Goal: Information Seeking & Learning: Learn about a topic

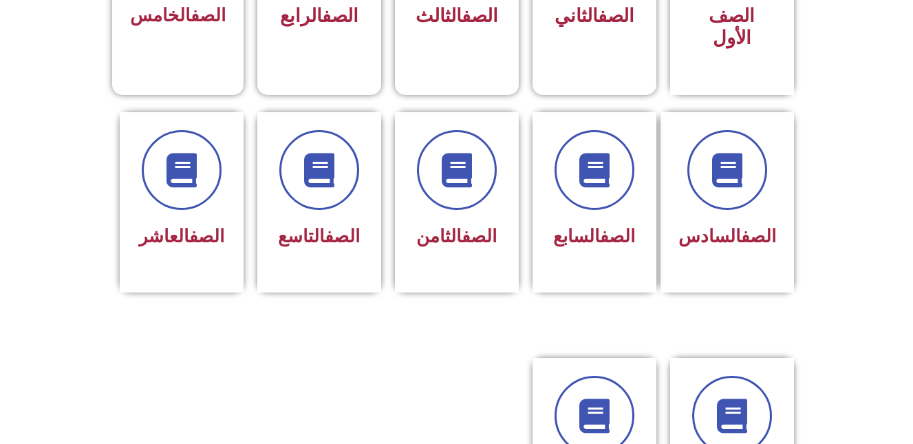
scroll to position [496, 0]
click at [471, 226] on link "الصف" at bounding box center [479, 236] width 35 height 21
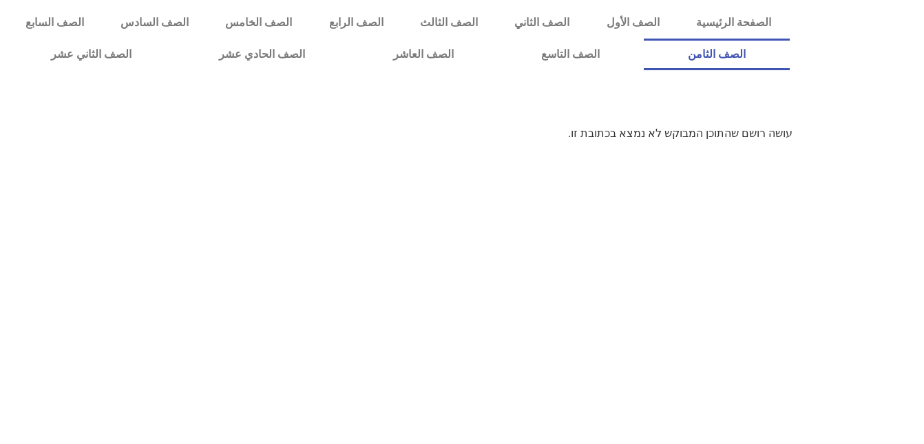
click at [644, 39] on link "الصف الثامن" at bounding box center [717, 55] width 146 height 32
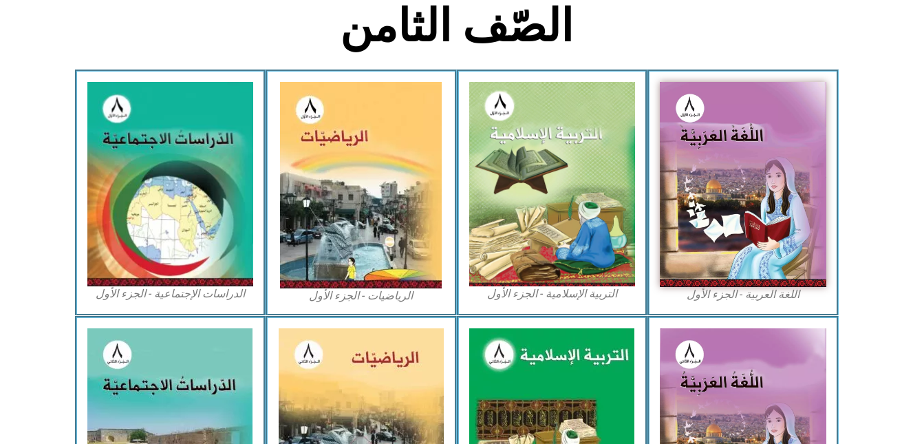
scroll to position [385, 0]
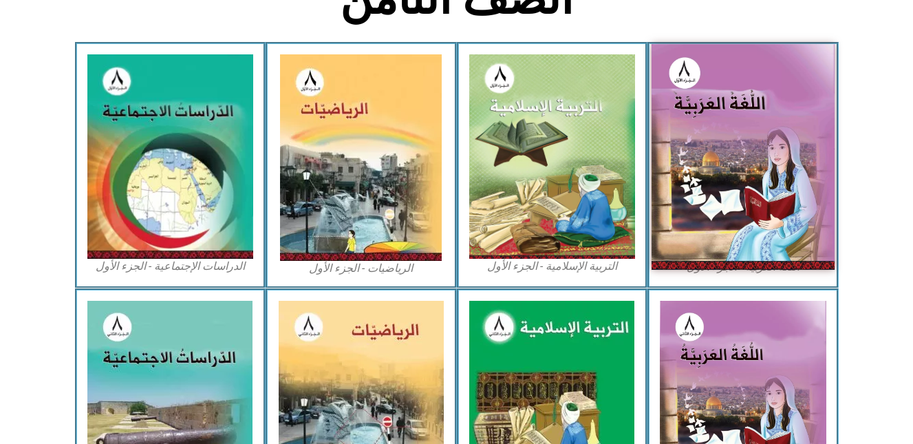
click at [754, 142] on img at bounding box center [743, 156] width 183 height 225
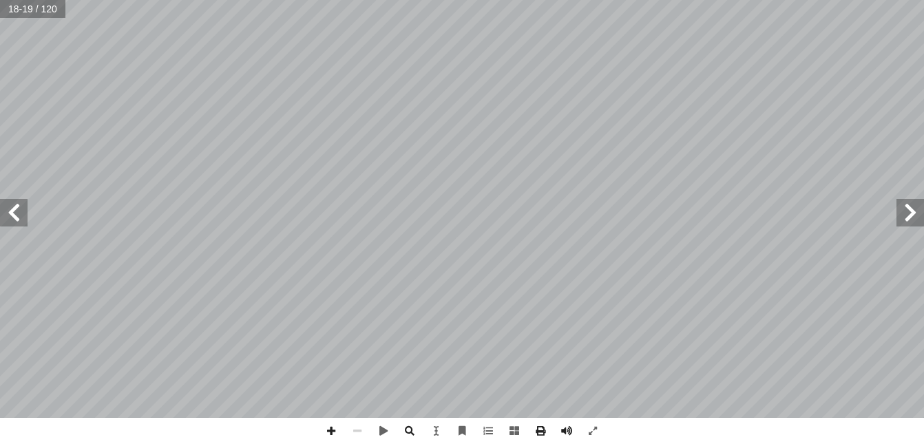
click at [923, 125] on html "الصفحة الرئيسية الصف الأول الصف الثاني الصف الثالث الصف الرابع الصف الخامس الصف…" at bounding box center [462, 62] width 924 height 125
click at [19, 215] on span at bounding box center [14, 213] width 28 height 28
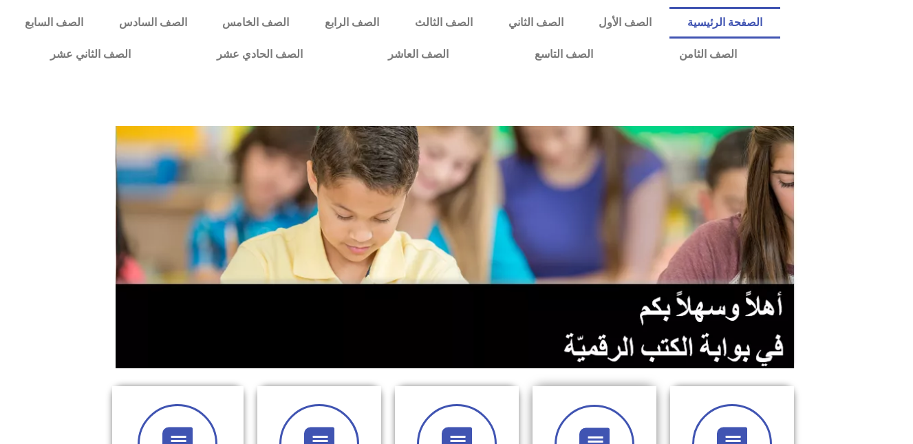
drag, startPoint x: 0, startPoint y: 0, endPoint x: 540, endPoint y: 386, distance: 663.5
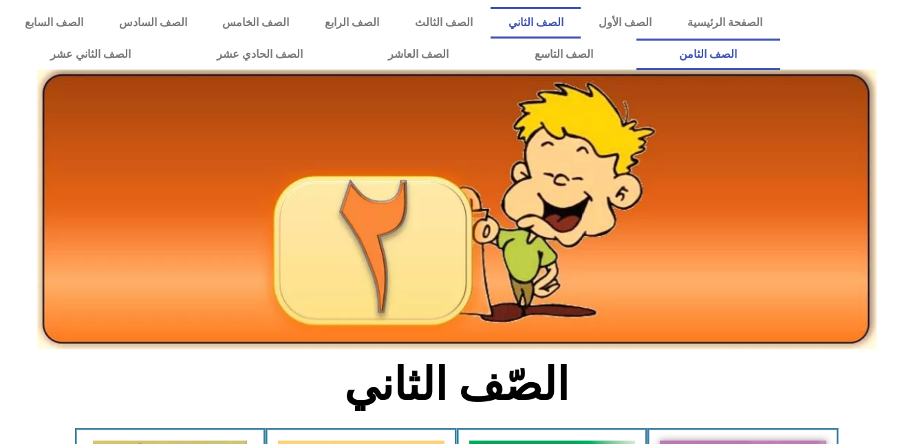
click at [637, 39] on link "الصف الثامن" at bounding box center [709, 55] width 144 height 32
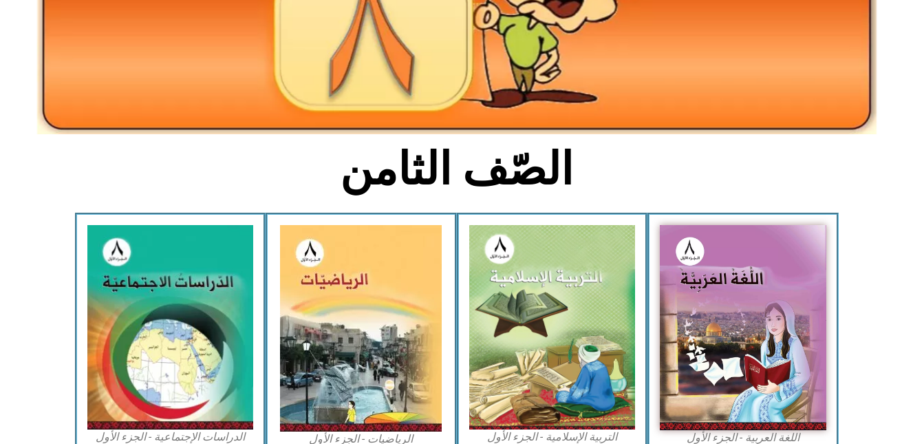
scroll to position [216, 0]
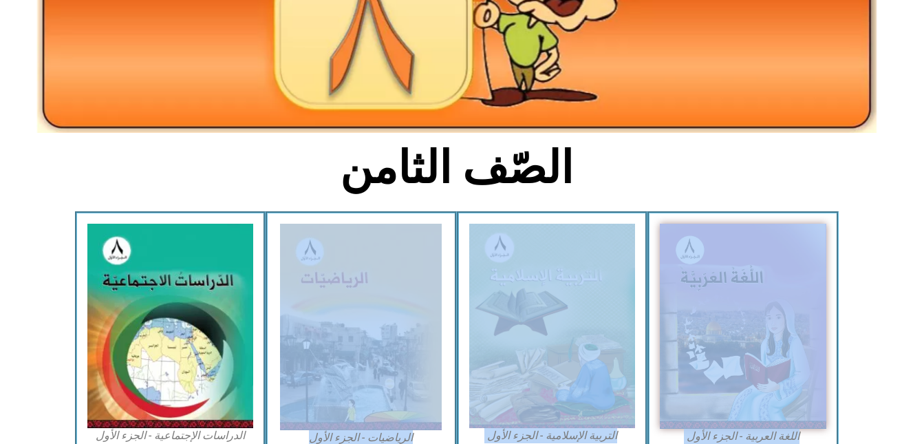
drag, startPoint x: 233, startPoint y: 156, endPoint x: 242, endPoint y: 217, distance: 61.9
click at [242, 217] on div "الصّف الثامن اللغة العربية - الجزء الأول​ التربية [DEMOGRAPHIC_DATA] - الجزء ال…" at bounding box center [456, 430] width 913 height 1042
drag, startPoint x: 242, startPoint y: 217, endPoint x: 198, endPoint y: 131, distance: 96.7
click at [124, 145] on section "الصّف الثامن" at bounding box center [456, 176] width 913 height 72
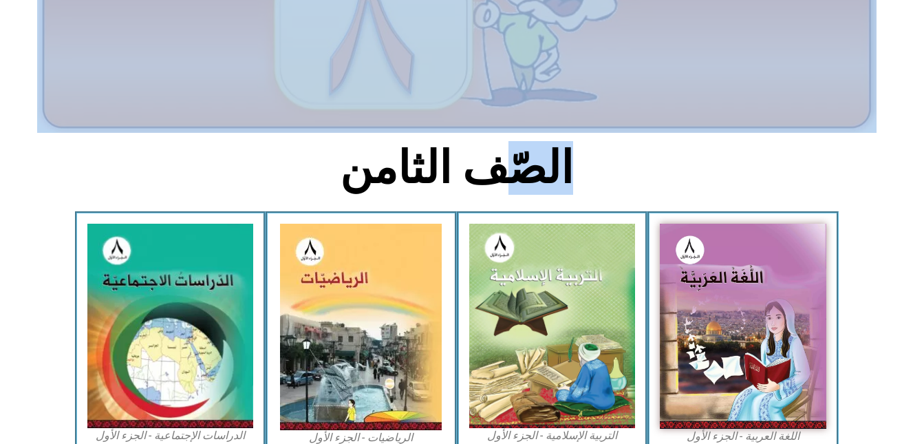
drag, startPoint x: 498, startPoint y: 153, endPoint x: 496, endPoint y: 77, distance: 76.4
click at [496, 77] on div "الصّف الثامن اللغة العربية - الجزء الأول​ التربية الإسلامية - الجزء الأول الريا…" at bounding box center [456, 430] width 913 height 1042
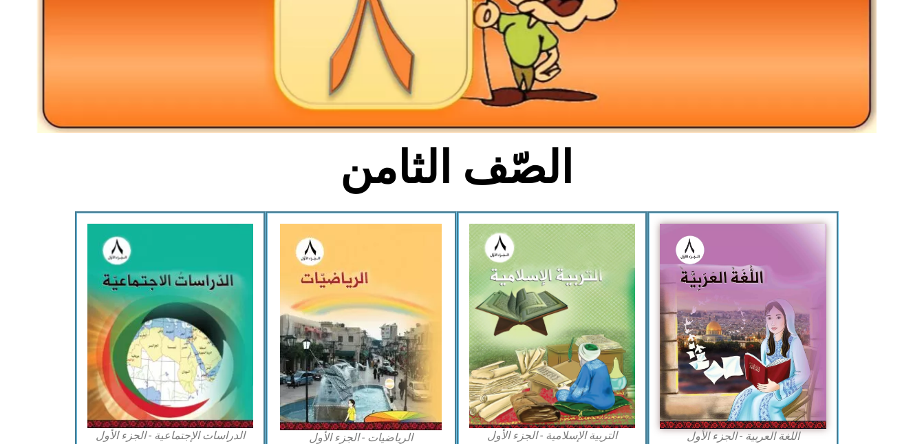
click at [8, 339] on section "اللغة العربية - الجزء الأول​ التربية الإسلامية - الجزء الأول الرياضيات - الجزء …" at bounding box center [456, 334] width 913 height 246
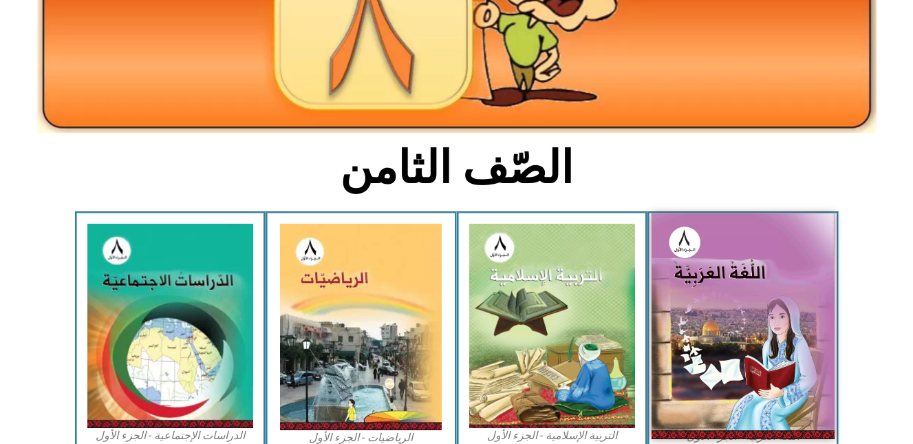
click at [774, 377] on img at bounding box center [743, 325] width 183 height 225
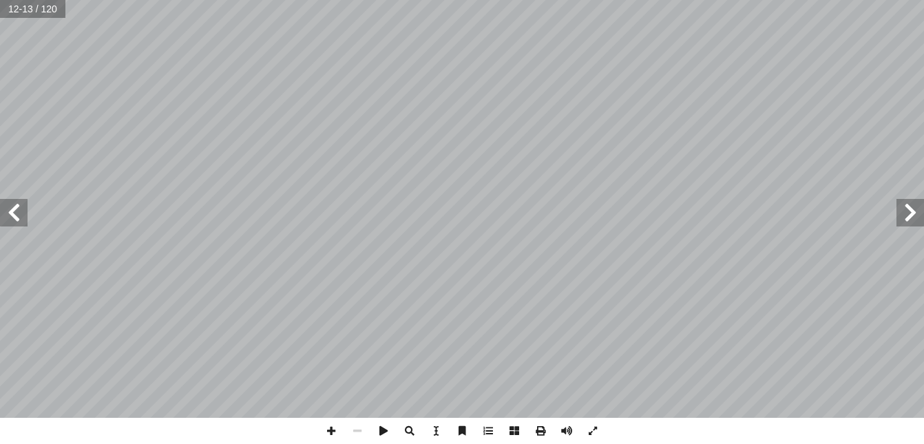
click at [12, 225] on span at bounding box center [14, 213] width 28 height 28
click at [13, 211] on span at bounding box center [14, 213] width 28 height 28
click at [14, 214] on span at bounding box center [14, 213] width 28 height 28
click at [14, 213] on span at bounding box center [14, 213] width 28 height 28
click at [911, 214] on span at bounding box center [910, 213] width 28 height 28
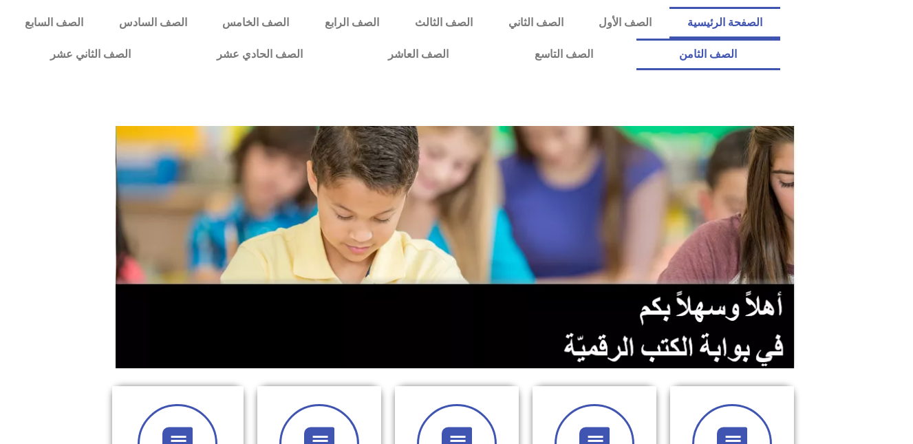
click at [637, 39] on link "الصف الثامن" at bounding box center [709, 55] width 144 height 32
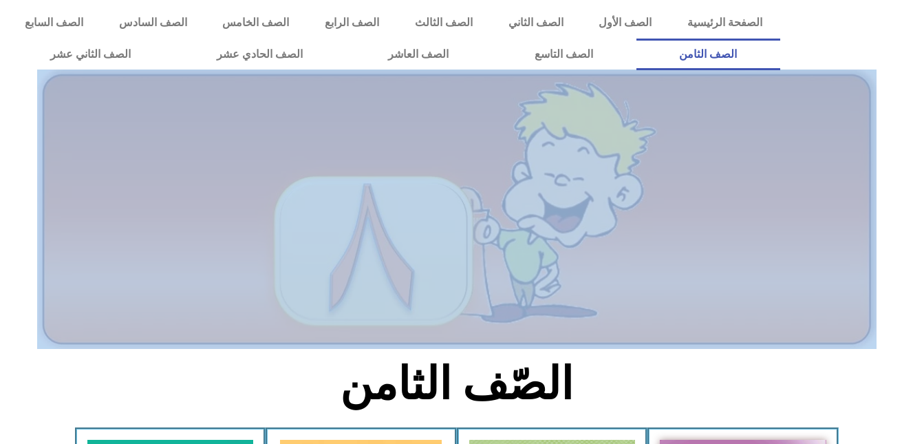
drag, startPoint x: 741, startPoint y: 389, endPoint x: 737, endPoint y: 341, distance: 48.3
drag, startPoint x: 737, startPoint y: 341, endPoint x: 740, endPoint y: 395, distance: 54.4
click at [740, 395] on section "الصّف الثامن" at bounding box center [456, 392] width 913 height 72
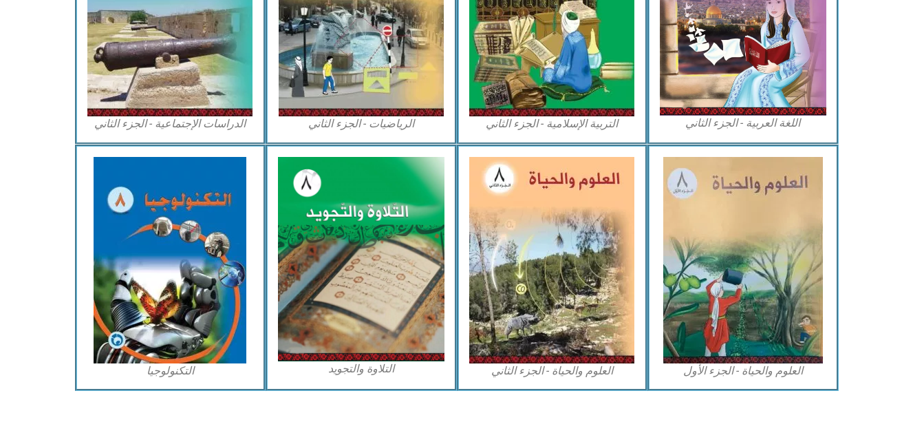
scroll to position [388, 0]
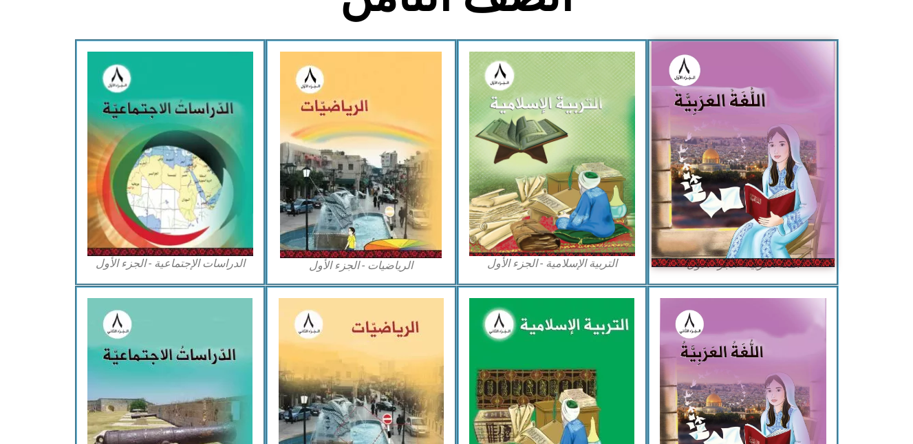
click at [721, 171] on img at bounding box center [743, 153] width 183 height 225
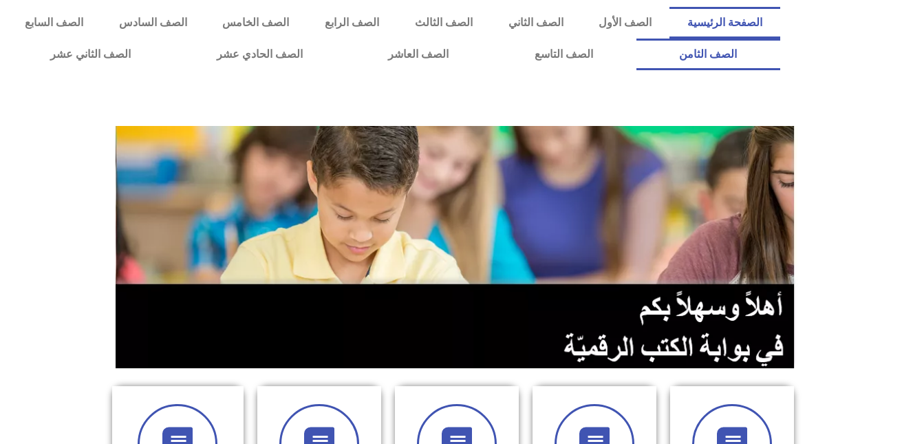
click at [637, 39] on link "الصف الثامن" at bounding box center [709, 55] width 144 height 32
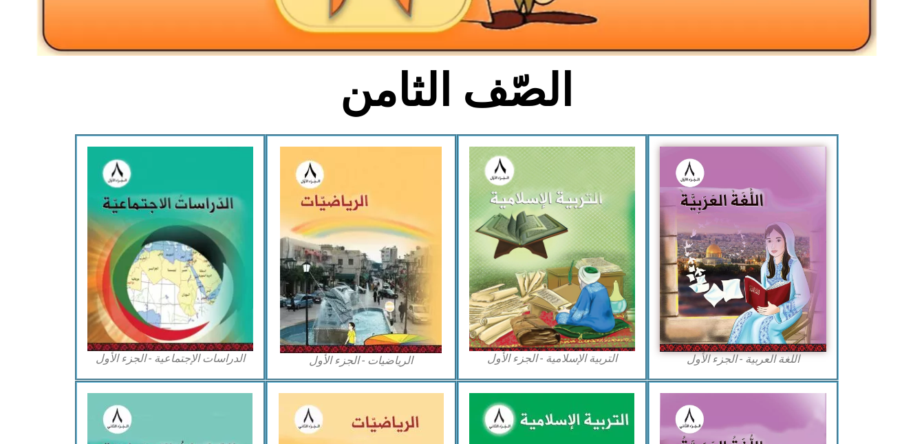
scroll to position [294, 0]
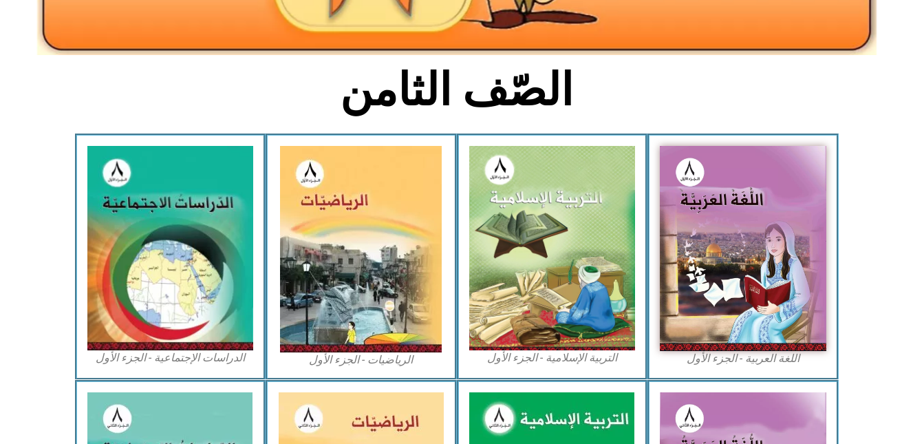
click at [564, 299] on img at bounding box center [552, 248] width 167 height 204
